Goal: Information Seeking & Learning: Learn about a topic

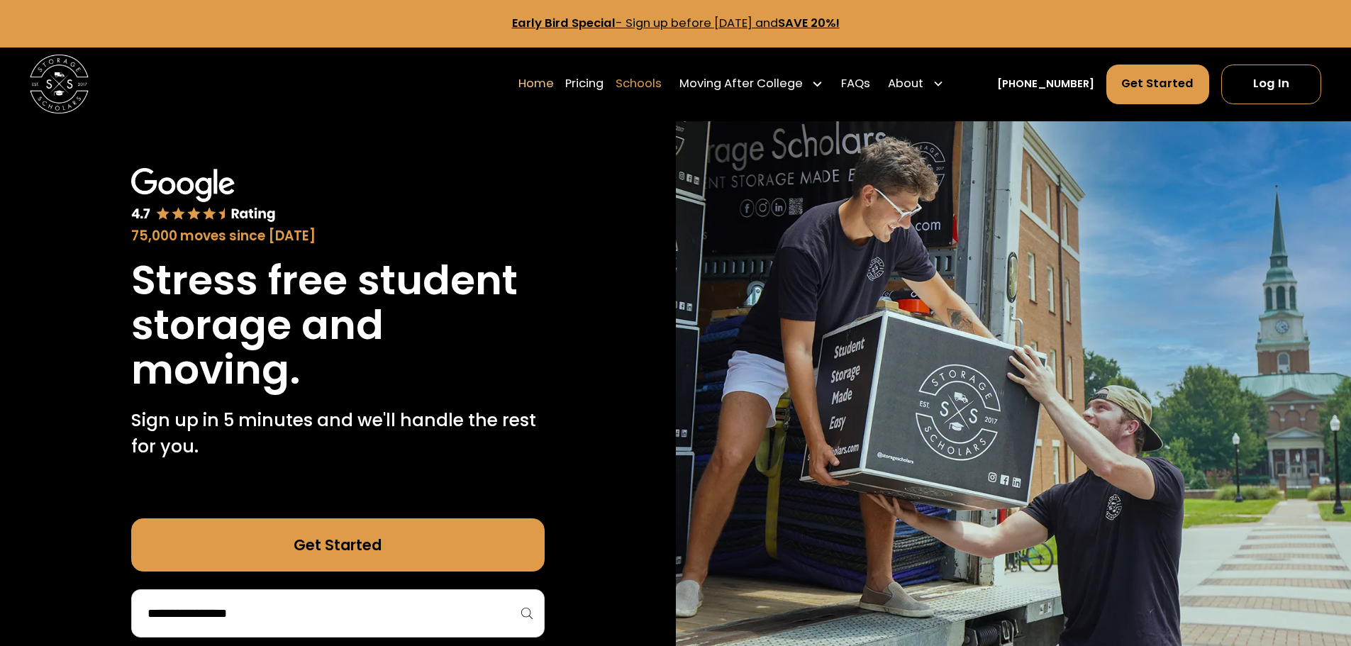
click at [661, 84] on link "Schools" at bounding box center [638, 83] width 46 height 41
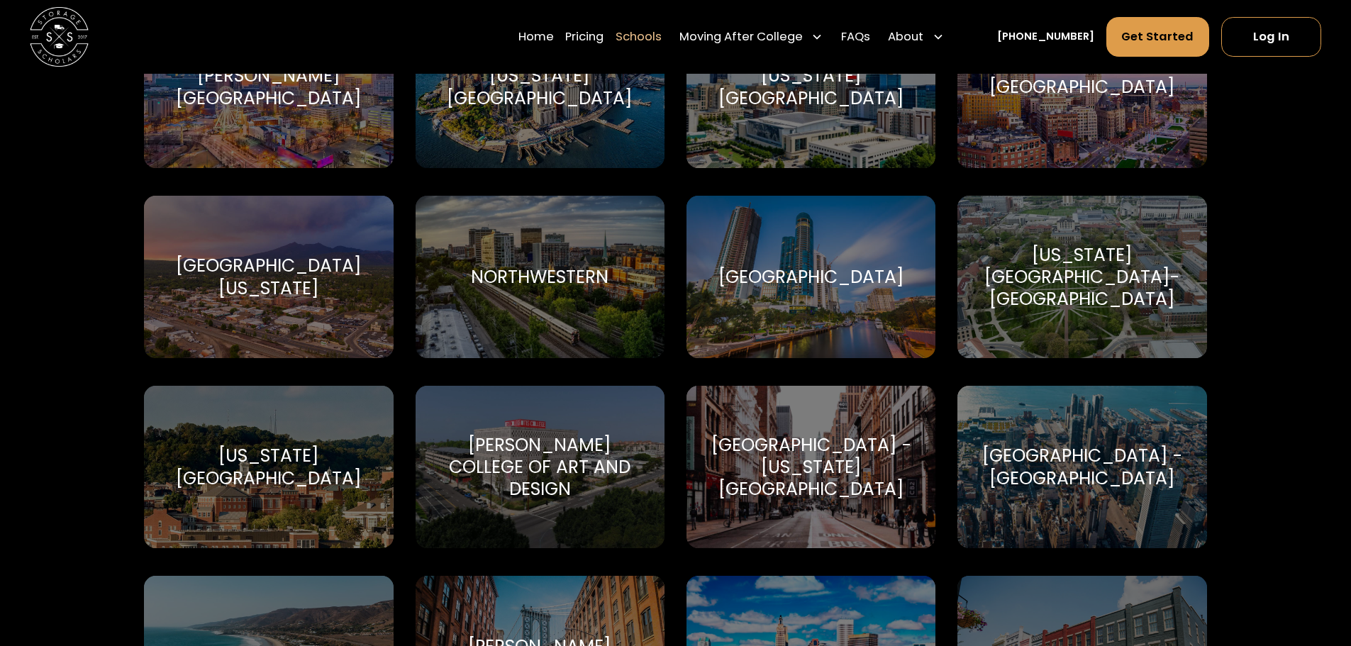
scroll to position [3828, 0]
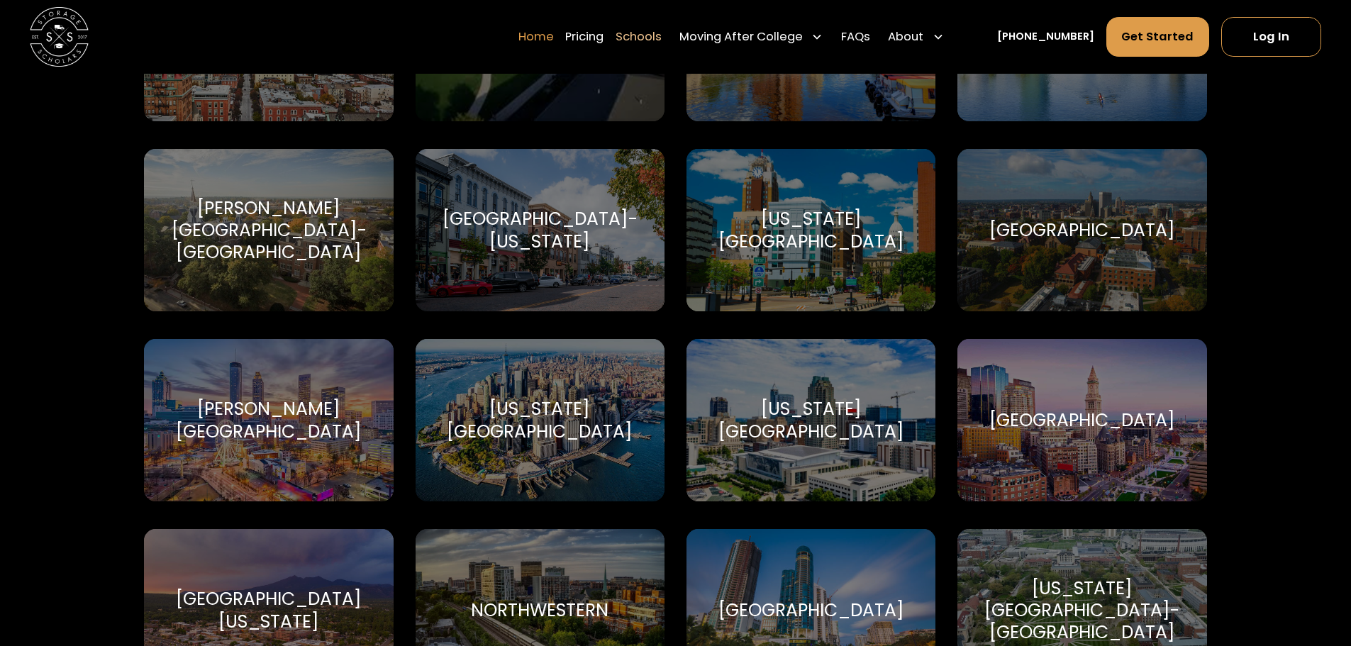
click at [554, 39] on link "Home" at bounding box center [535, 36] width 35 height 41
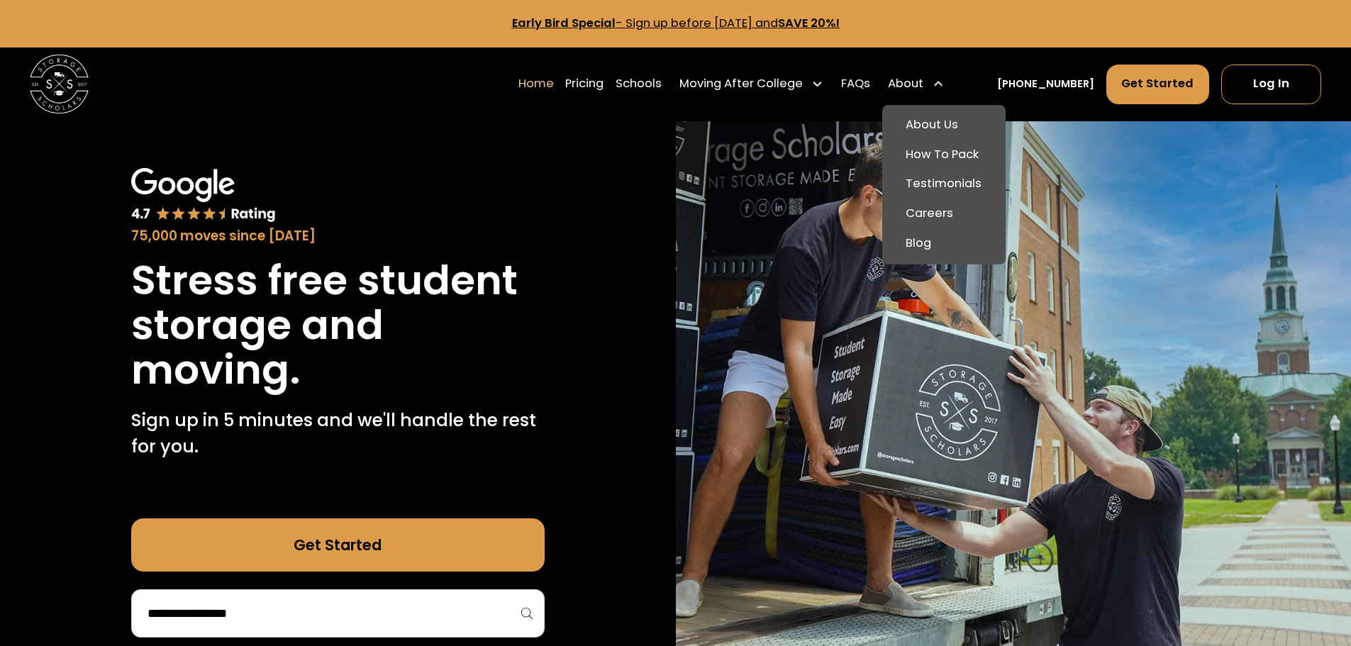
click at [923, 79] on div "About" at bounding box center [905, 84] width 35 height 18
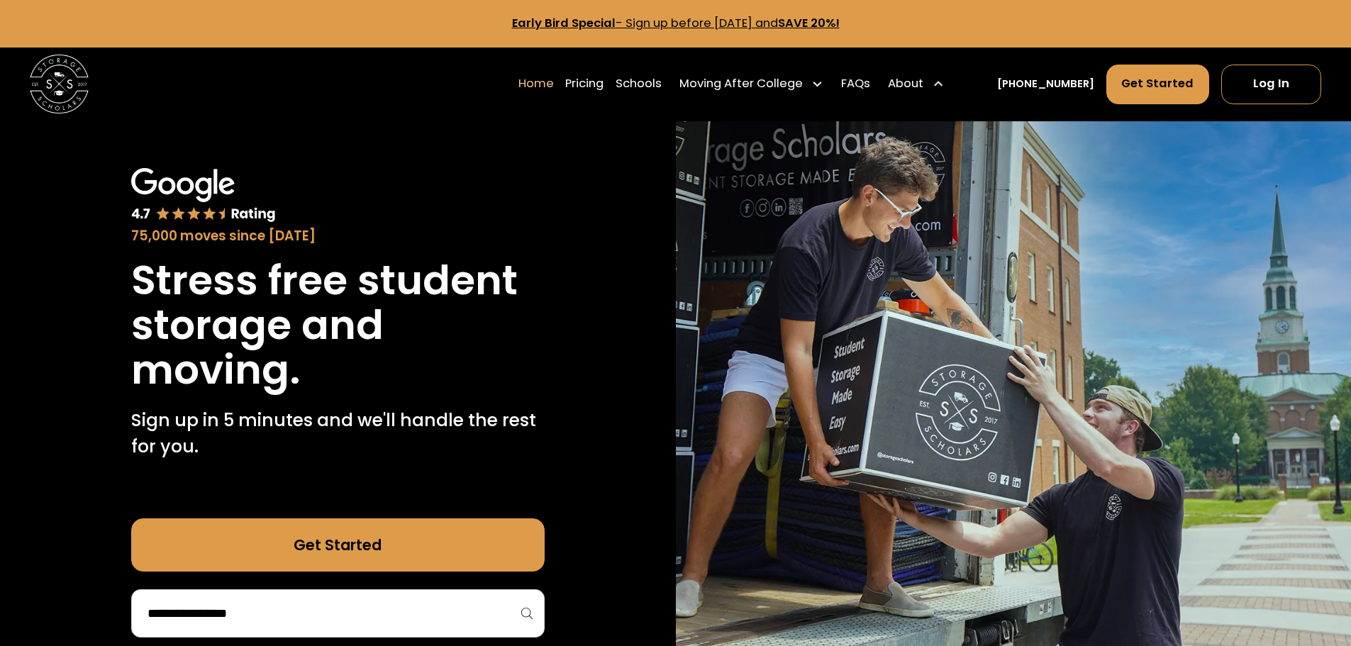
click at [923, 81] on div "About" at bounding box center [905, 84] width 35 height 18
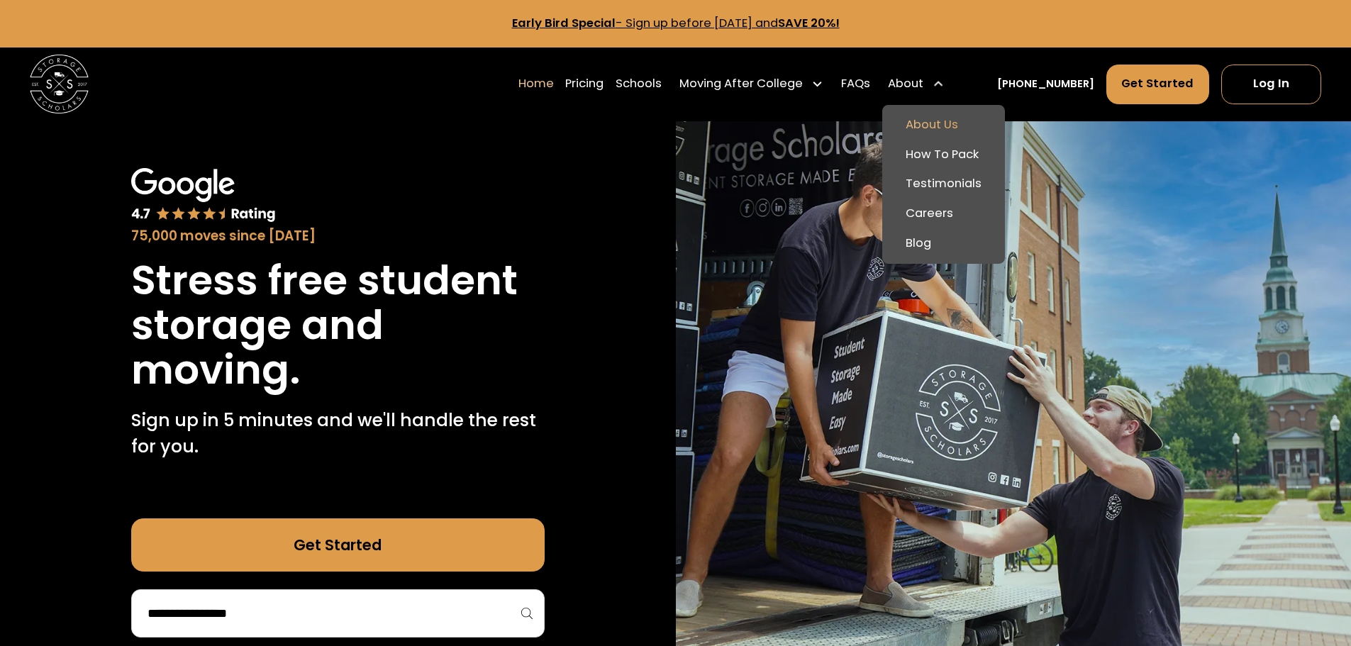
click at [968, 125] on link "About Us" at bounding box center [943, 126] width 111 height 30
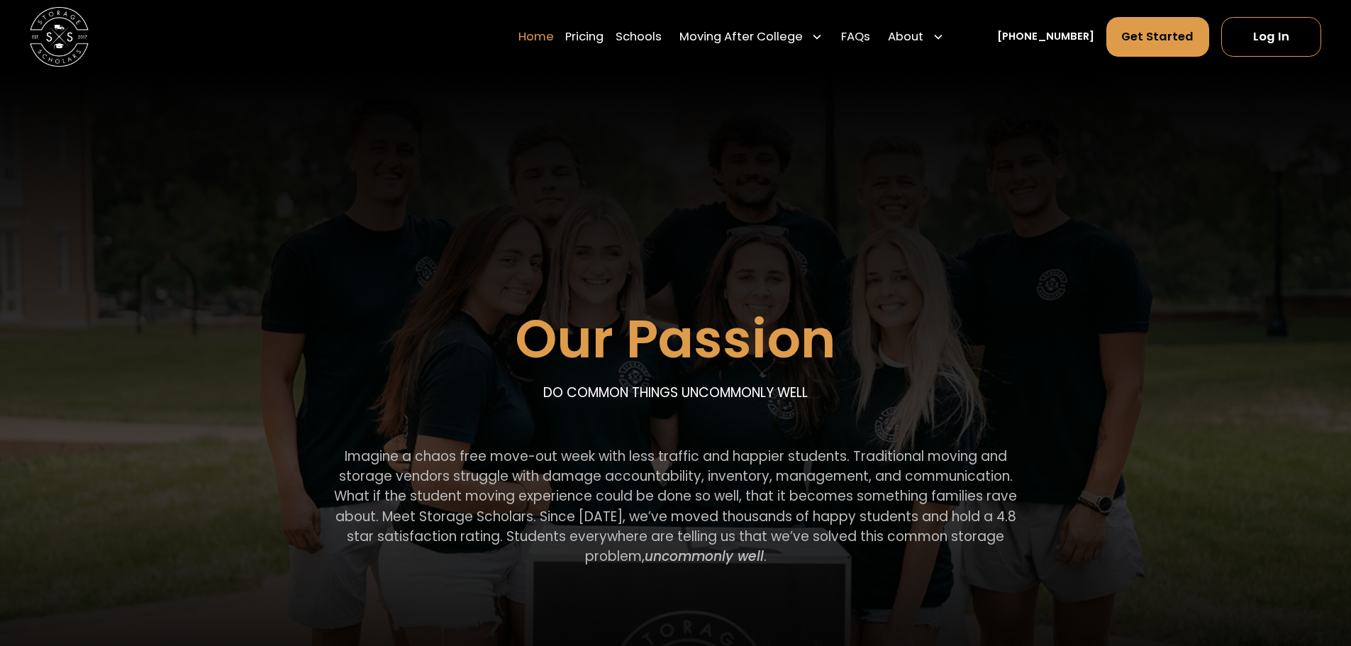
click at [546, 29] on link "Home" at bounding box center [535, 36] width 35 height 41
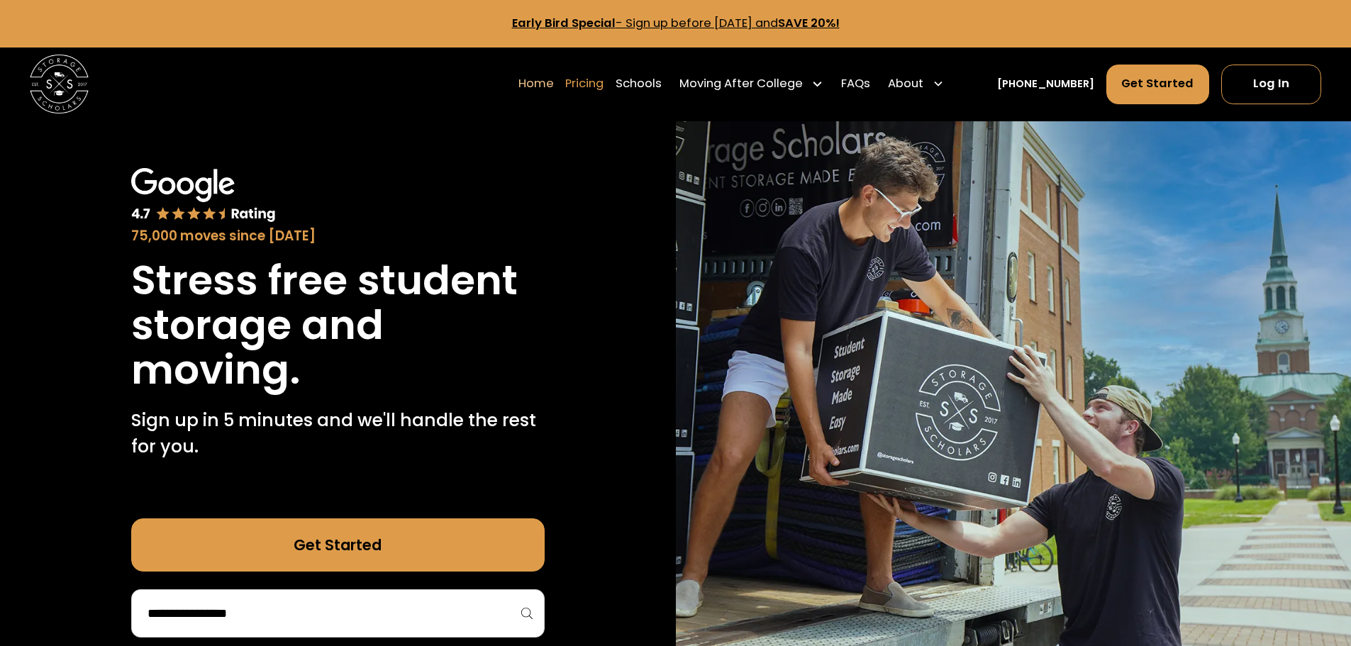
click at [603, 82] on link "Pricing" at bounding box center [584, 83] width 38 height 41
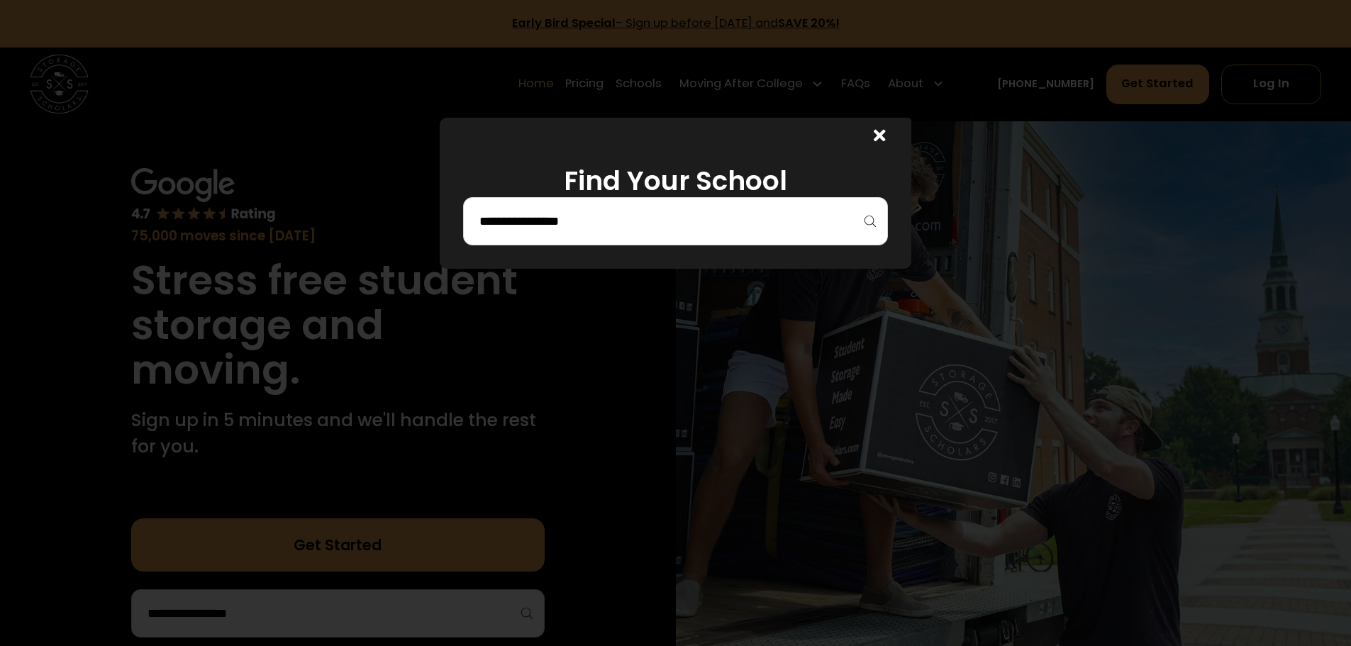
click at [571, 222] on input "search" at bounding box center [675, 221] width 395 height 24
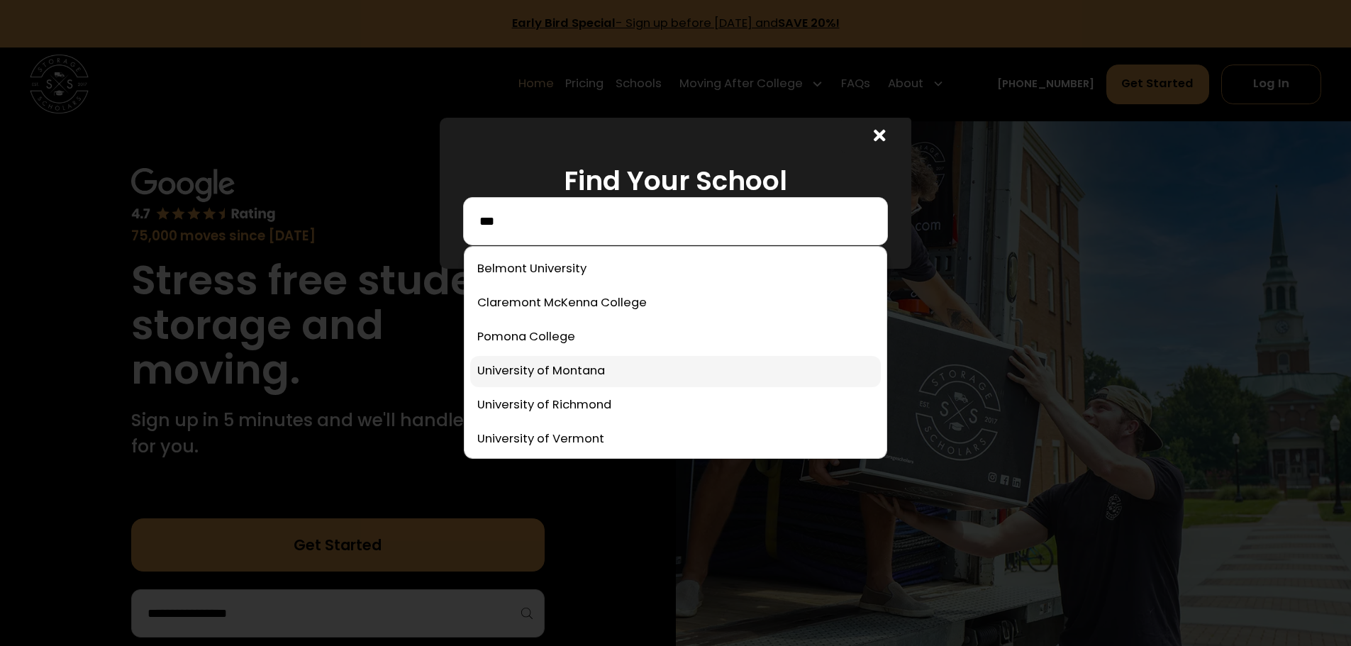
type input "***"
click at [574, 372] on link at bounding box center [675, 371] width 410 height 31
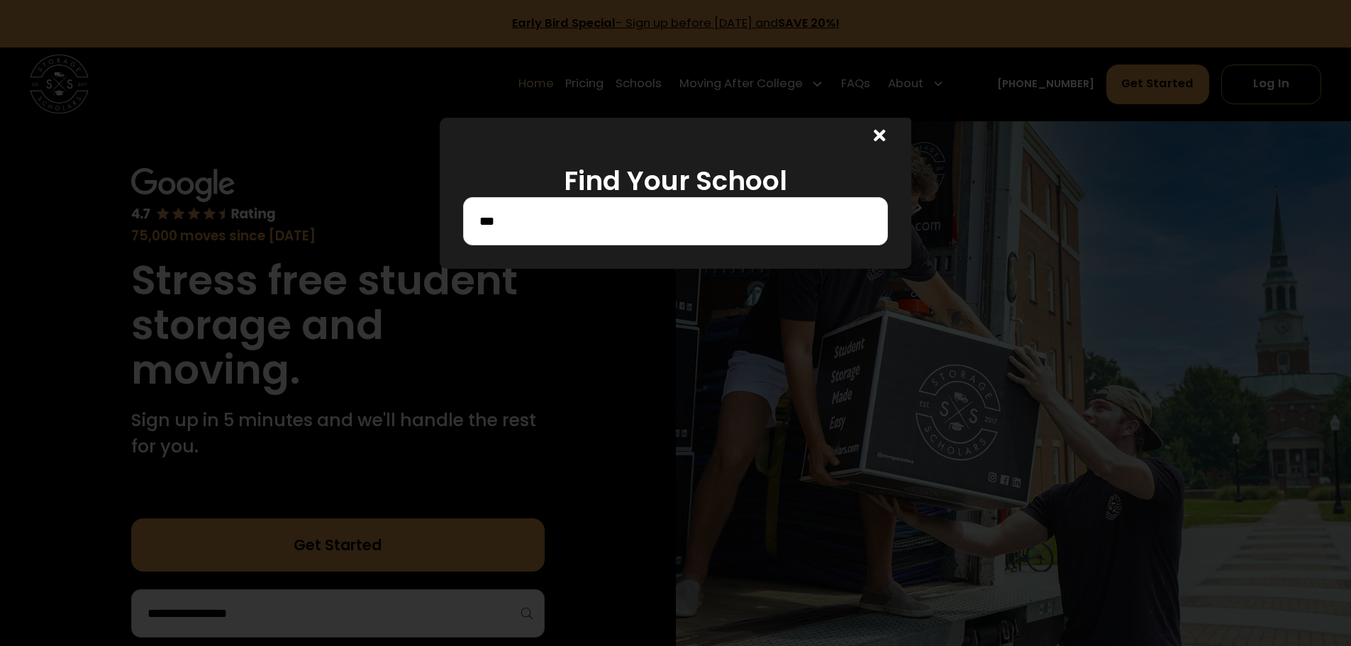
click at [885, 133] on icon at bounding box center [879, 135] width 12 height 17
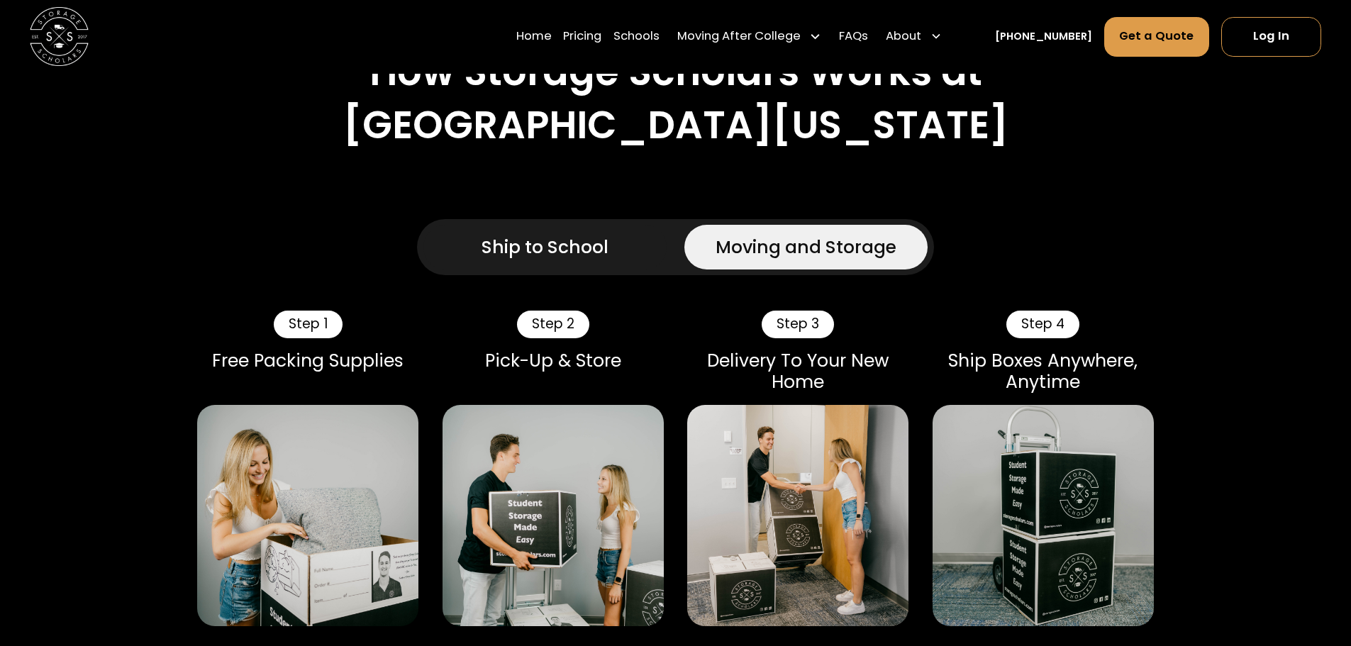
scroll to position [1134, 0]
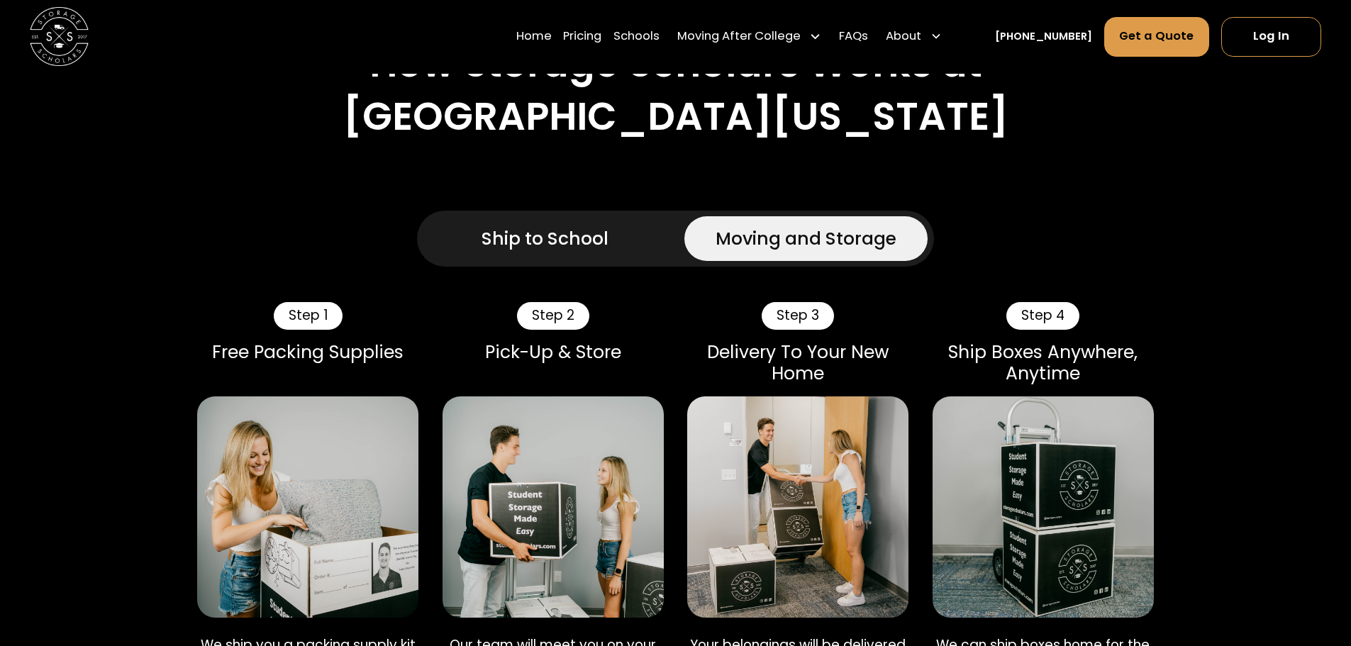
click at [571, 225] on div "Ship to School" at bounding box center [544, 238] width 127 height 26
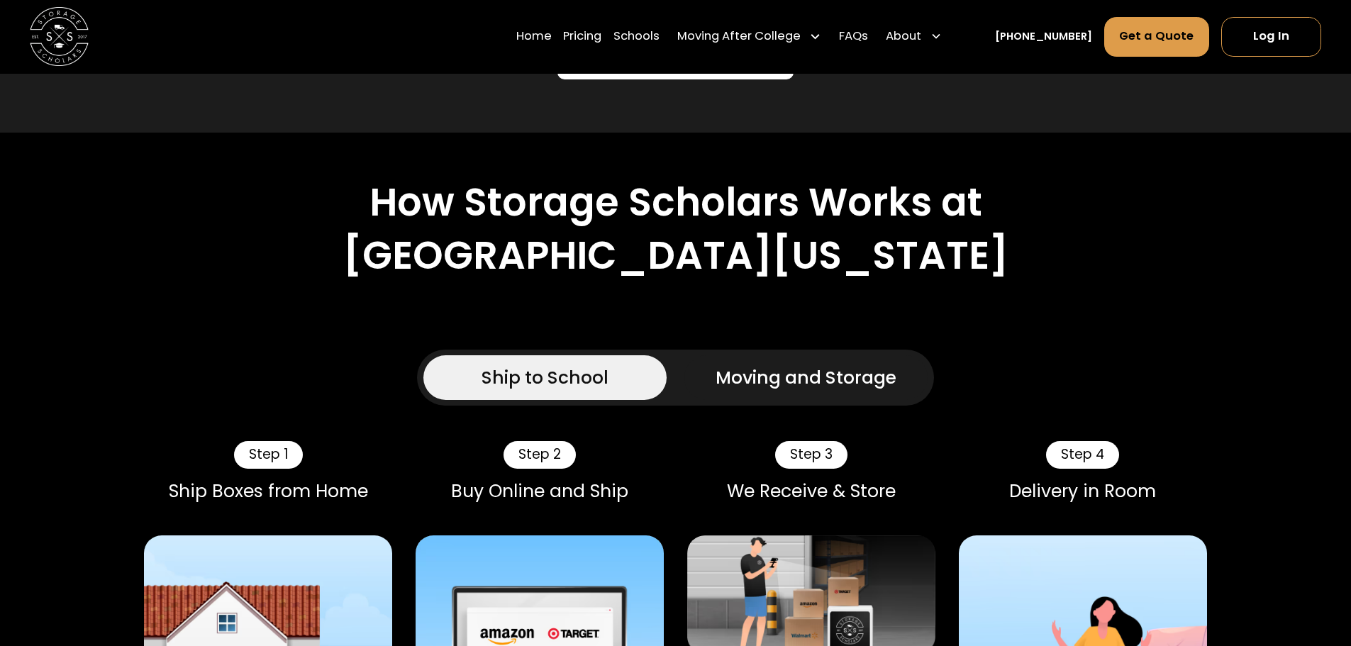
scroll to position [922, 0]
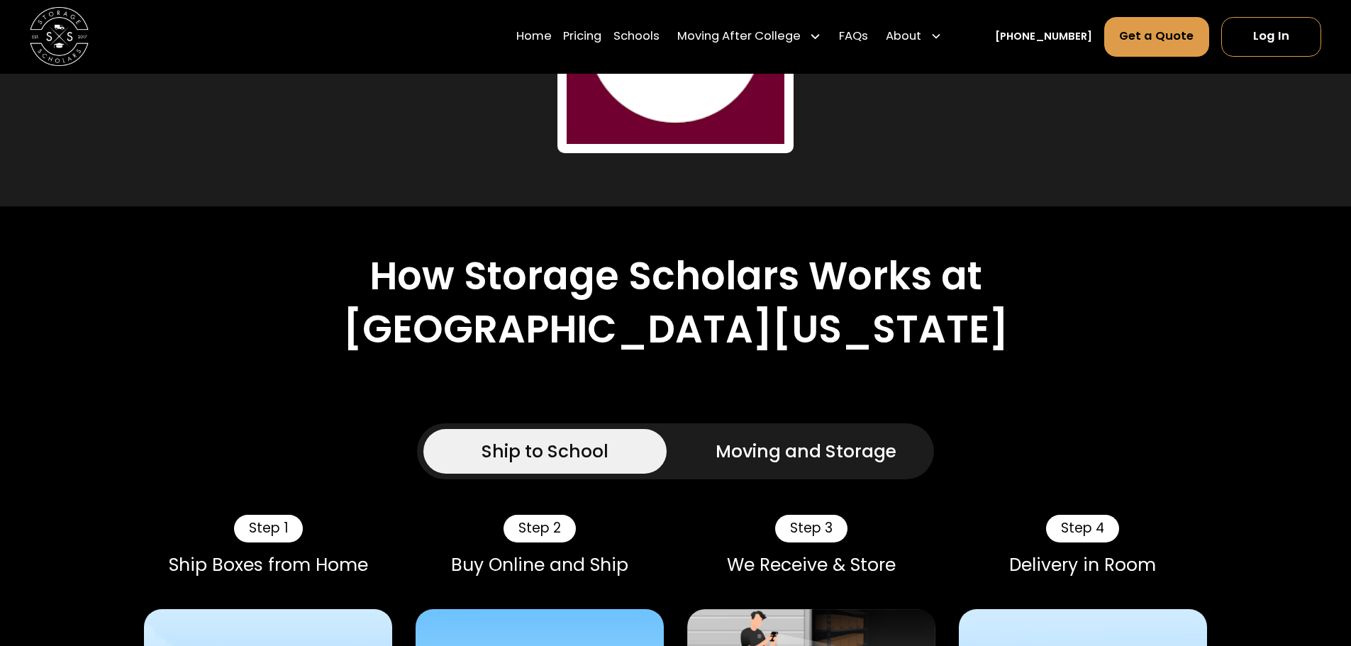
click at [781, 438] on div "Moving and Storage" at bounding box center [805, 451] width 181 height 26
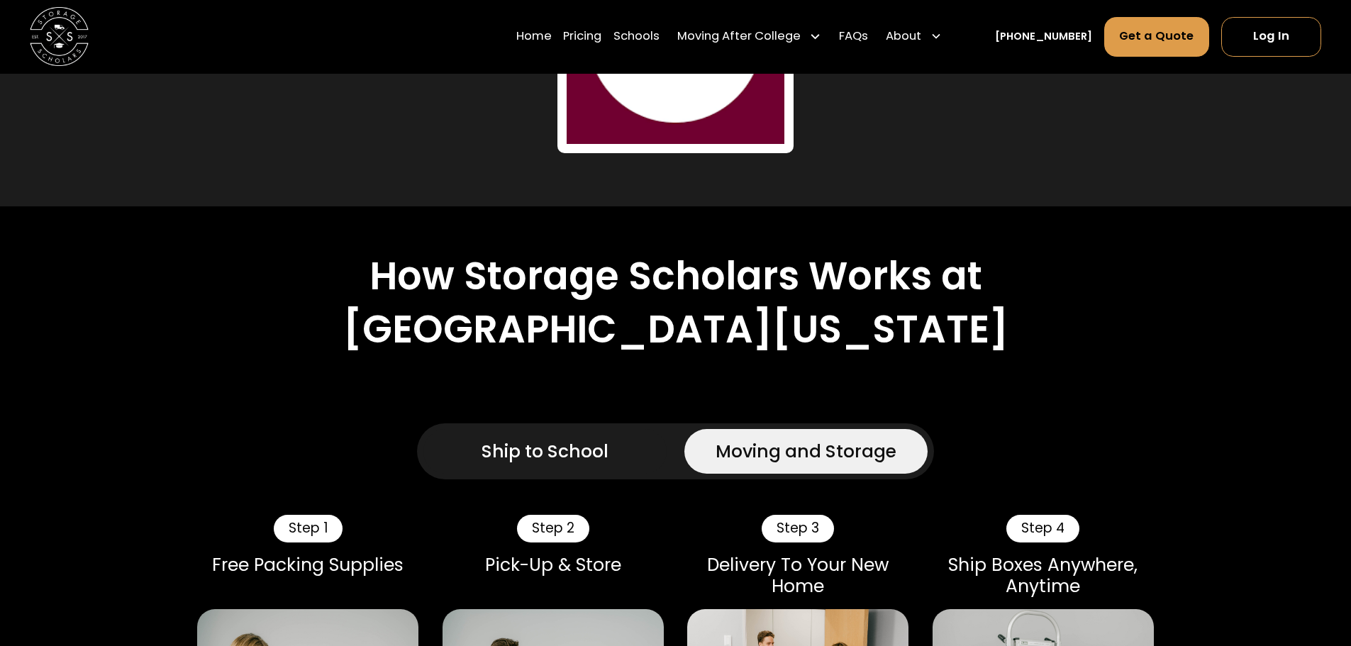
click at [541, 438] on div "Ship to School" at bounding box center [544, 451] width 127 height 26
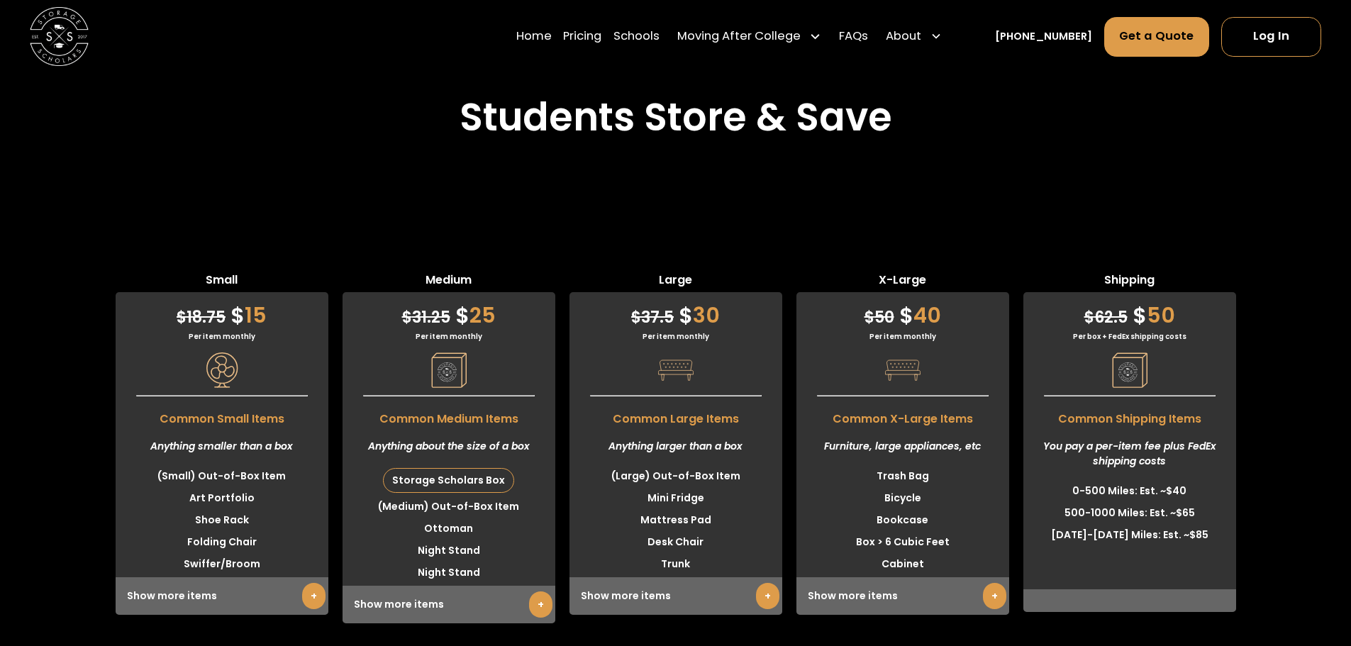
scroll to position [3970, 0]
